Goal: Transaction & Acquisition: Purchase product/service

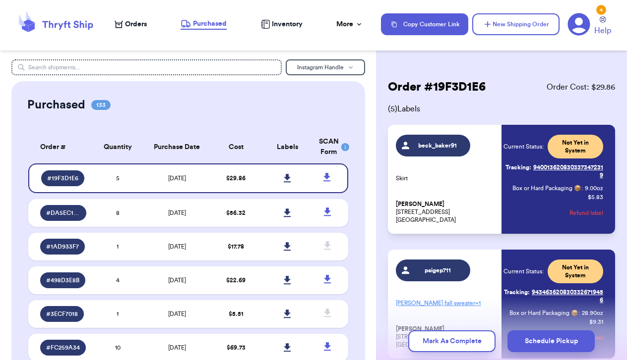
click at [139, 26] on span "Orders" at bounding box center [136, 24] width 22 height 10
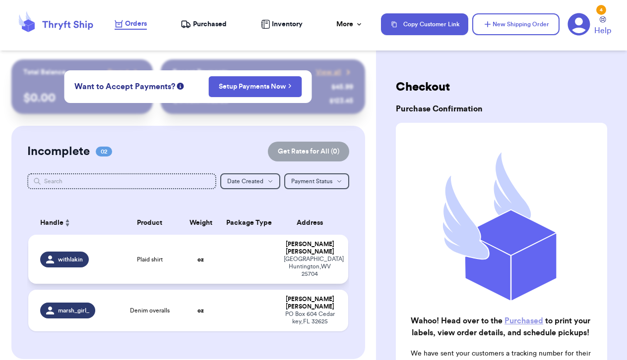
click at [109, 272] on td "withlakin" at bounding box center [73, 259] width 90 height 49
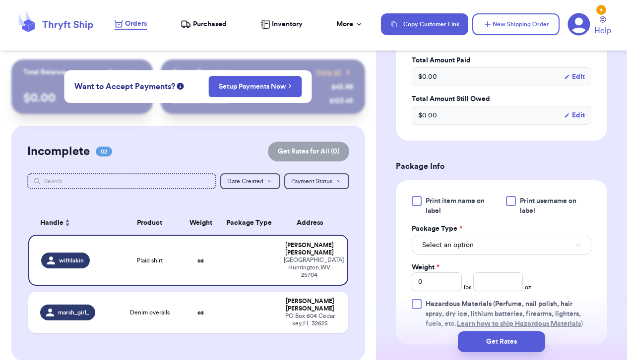
scroll to position [334, 0]
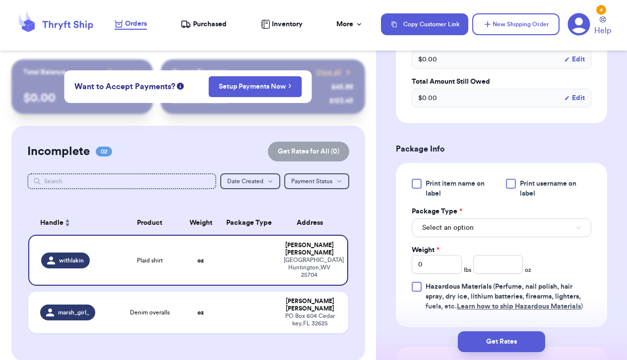
click at [461, 237] on button "Select an option" at bounding box center [501, 228] width 179 height 19
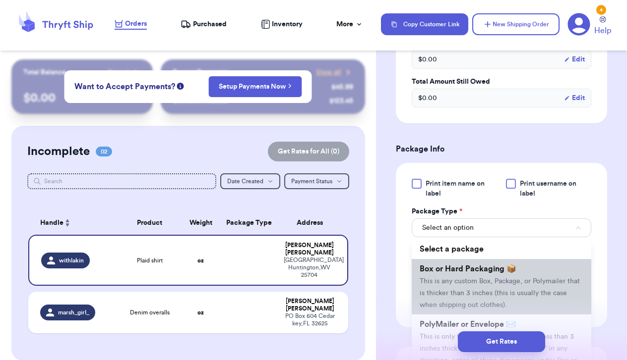
click at [455, 273] on span "Box or Hard Packaging 📦" at bounding box center [467, 269] width 97 height 8
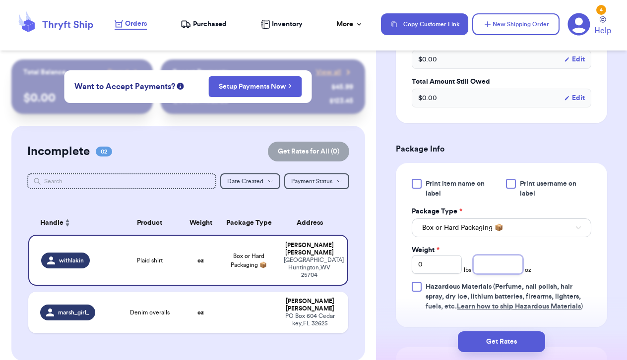
click at [497, 274] on input "number" at bounding box center [498, 264] width 50 height 19
type input "6.6"
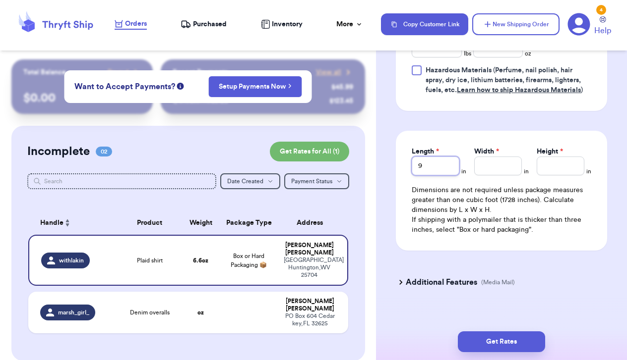
type input "9"
type input "7"
type input "2"
click at [495, 330] on div "Get Rates" at bounding box center [501, 342] width 251 height 37
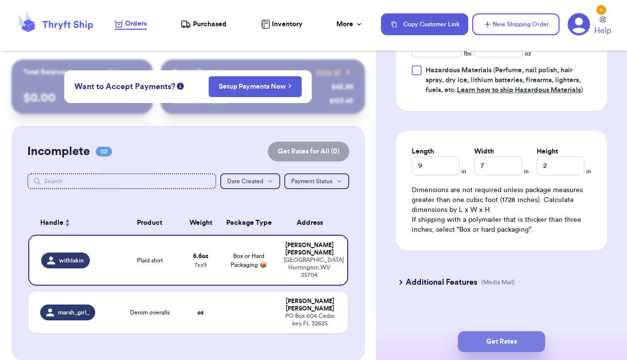
click at [494, 337] on button "Get Rates" at bounding box center [501, 342] width 87 height 21
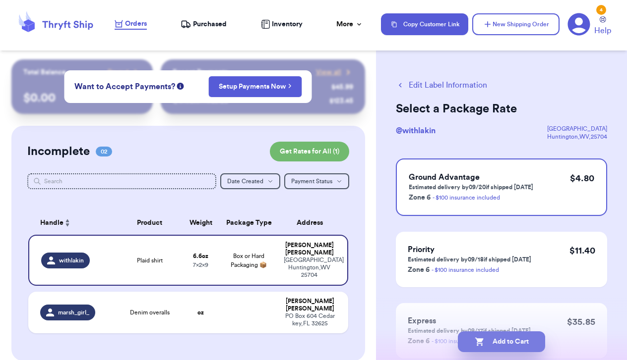
click at [503, 343] on button "Add to Cart" at bounding box center [501, 342] width 87 height 21
checkbox input "true"
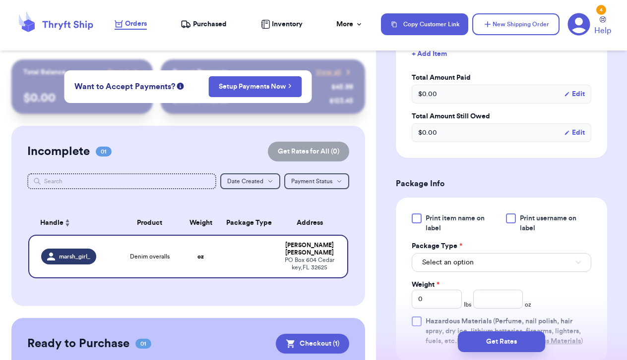
scroll to position [304, 0]
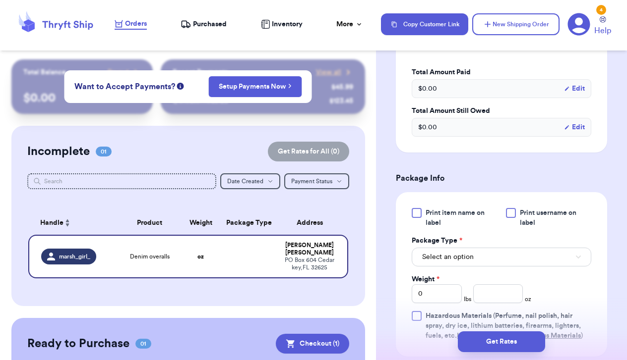
click at [480, 254] on button "Select an option" at bounding box center [501, 257] width 179 height 19
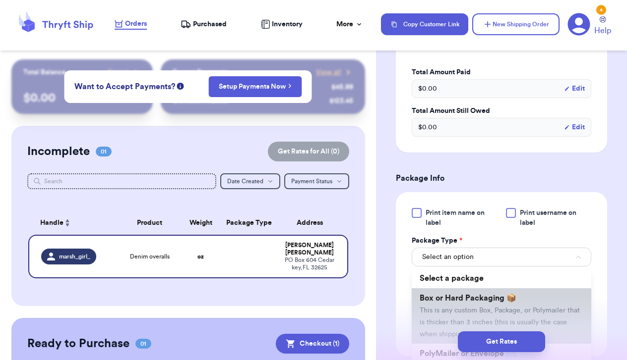
click at [479, 306] on li "Box or Hard Packaging 📦 This is any custom Box, Package, or Polymailer that is …" at bounding box center [501, 317] width 179 height 56
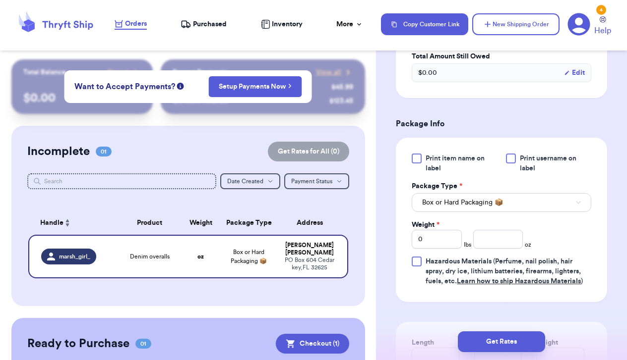
scroll to position [370, 0]
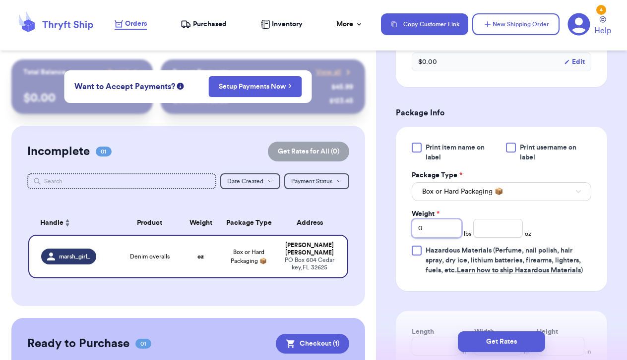
click at [434, 234] on input "0" at bounding box center [437, 228] width 50 height 19
type input "1"
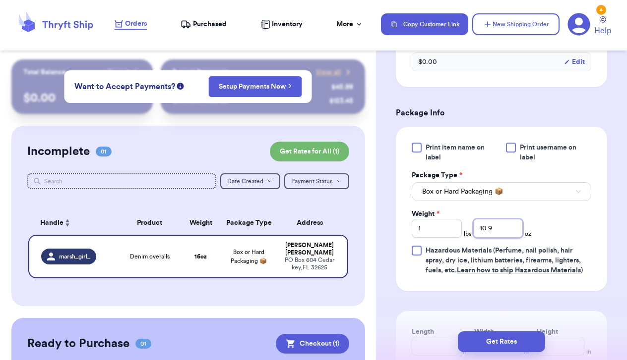
type input "10.9"
type input "12"
type input "8"
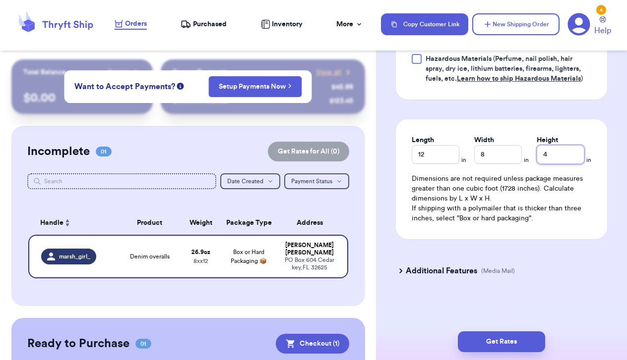
scroll to position [564, 0]
type input "4"
click at [480, 348] on button "Get Rates" at bounding box center [501, 342] width 87 height 21
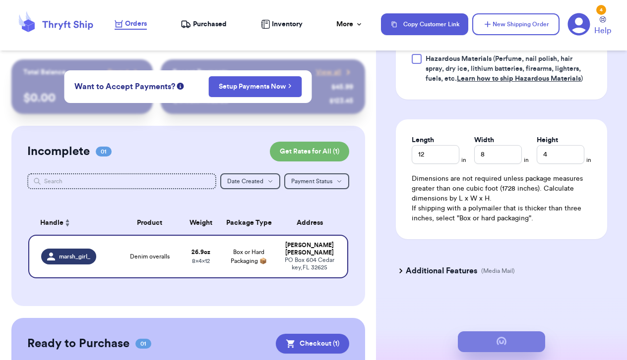
scroll to position [0, 0]
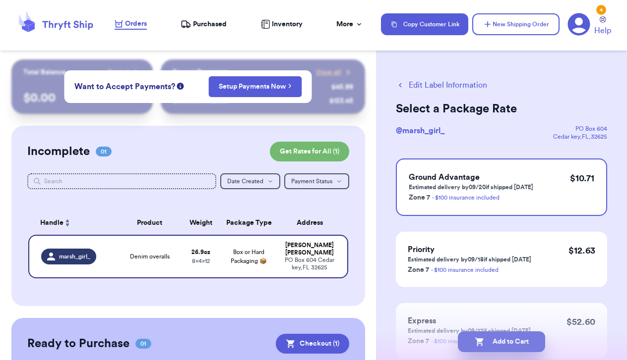
click at [503, 344] on button "Add to Cart" at bounding box center [501, 342] width 87 height 21
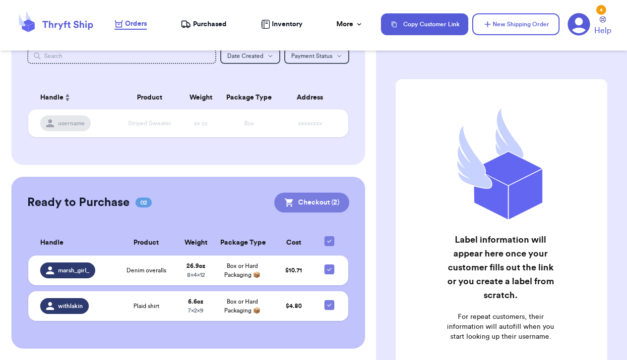
click at [295, 205] on button "Checkout ( 2 )" at bounding box center [311, 203] width 75 height 20
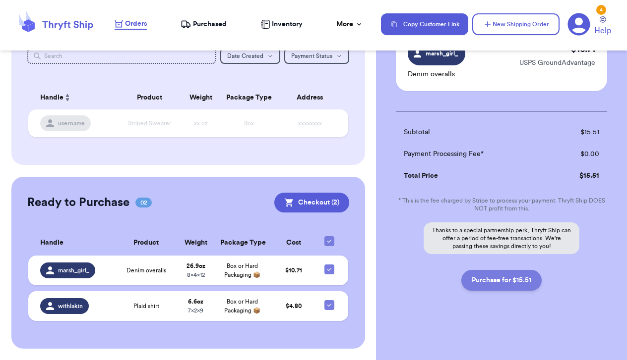
click at [497, 288] on button "Purchase for $15.51" at bounding box center [501, 280] width 80 height 21
checkbox input "false"
checkbox input "true"
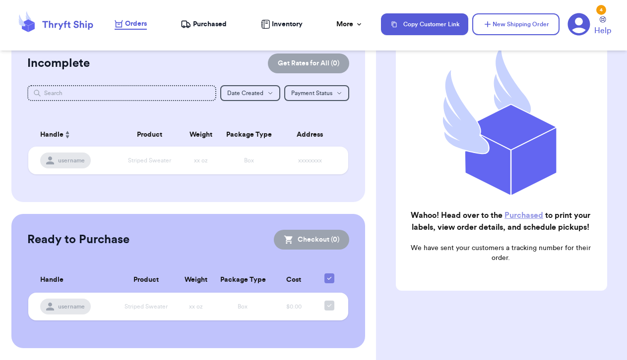
click at [197, 24] on span "Purchased" at bounding box center [210, 24] width 34 height 10
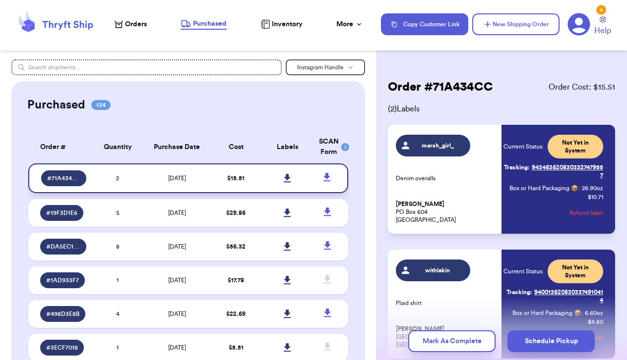
click at [289, 182] on icon at bounding box center [287, 178] width 7 height 9
